Goal: Task Accomplishment & Management: Manage account settings

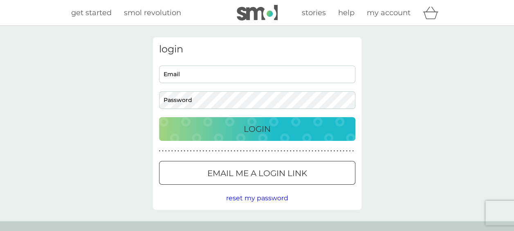
type input "[PERSON_NAME][EMAIL_ADDRESS][PERSON_NAME][DOMAIN_NAME]"
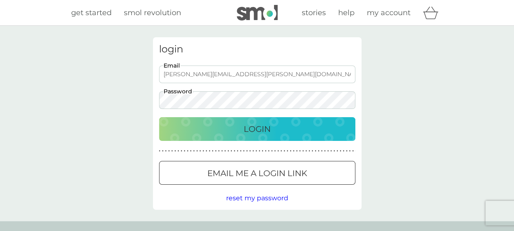
click at [254, 127] on p "Login" at bounding box center [257, 128] width 27 height 13
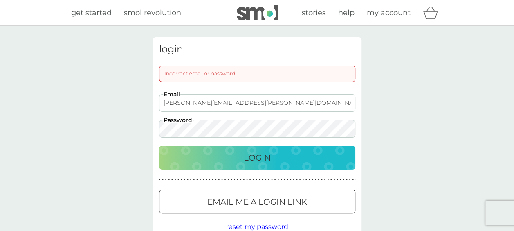
click at [254, 160] on p "Login" at bounding box center [257, 157] width 27 height 13
click at [263, 156] on p "Login" at bounding box center [257, 157] width 27 height 13
click at [253, 200] on div at bounding box center [257, 202] width 29 height 9
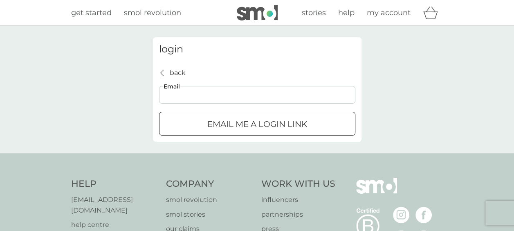
click at [174, 100] on input "Email" at bounding box center [257, 95] width 196 height 18
type input "[PERSON_NAME][EMAIL_ADDRESS][PERSON_NAME][DOMAIN_NAME]"
click at [235, 125] on p "Email me a login link" at bounding box center [257, 123] width 100 height 13
